Goal: Use online tool/utility: Utilize a website feature to perform a specific function

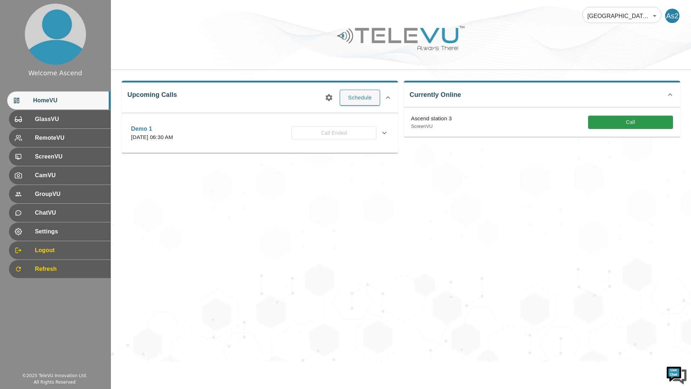
click at [655, 196] on div "[GEOGRAPHIC_DATA] At Home 181 ​ As2 Upcoming Calls Schedule Demo 1 [DATE] 06:30…" at bounding box center [401, 180] width 580 height 361
